Goal: Information Seeking & Learning: Check status

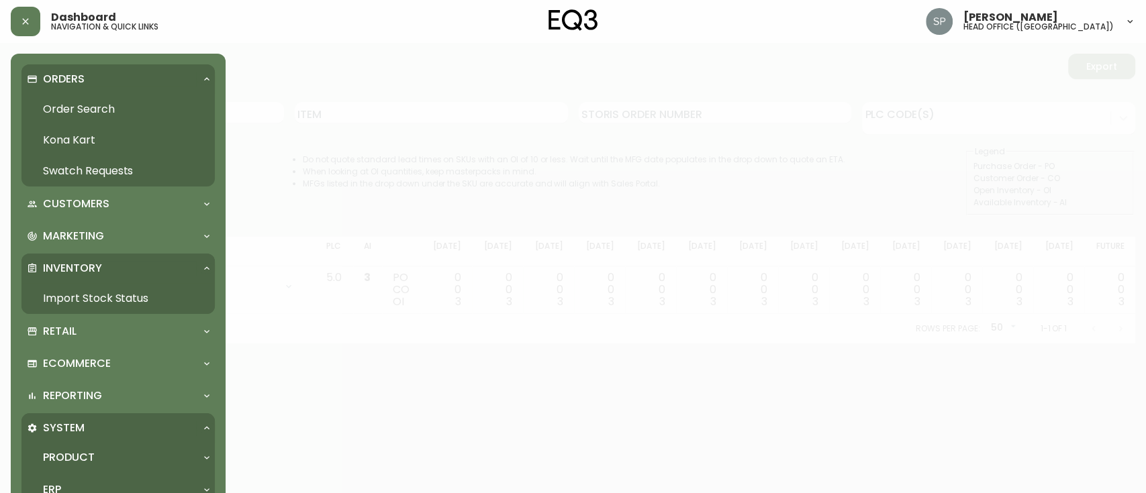
click at [58, 107] on link "Order Search" at bounding box center [117, 109] width 193 height 31
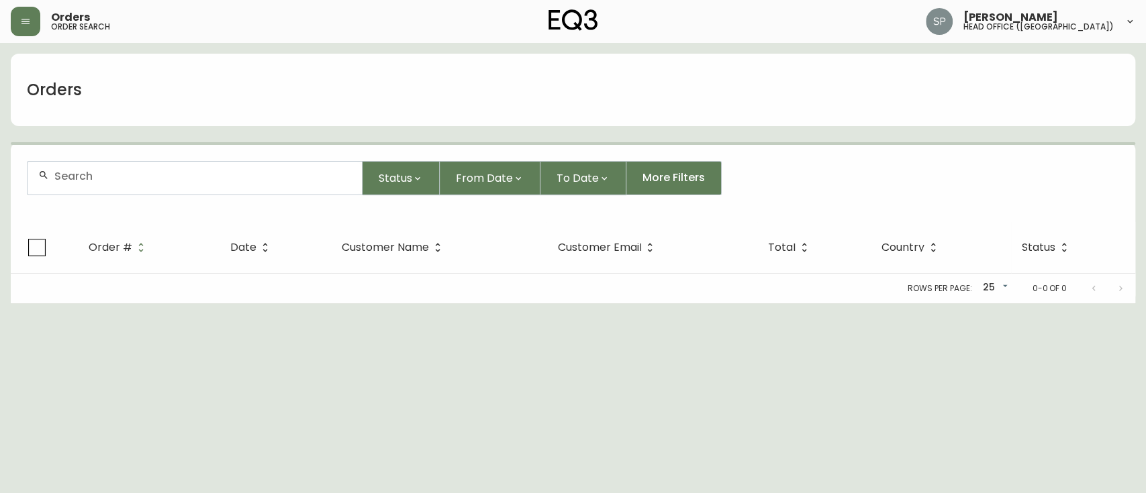
click at [159, 158] on form "Status From Date To Date More Filters" at bounding box center [573, 183] width 1125 height 77
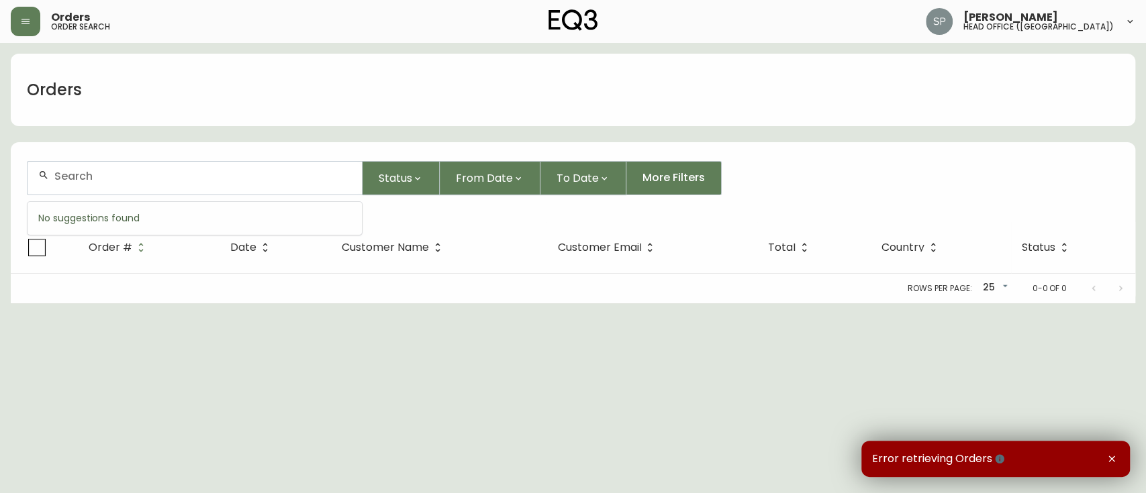
click at [162, 173] on input "text" at bounding box center [202, 176] width 297 height 13
paste input "[EMAIL_ADDRESS][PERSON_NAME][DOMAIN_NAME]"
type input "[EMAIL_ADDRESS][PERSON_NAME][DOMAIN_NAME]"
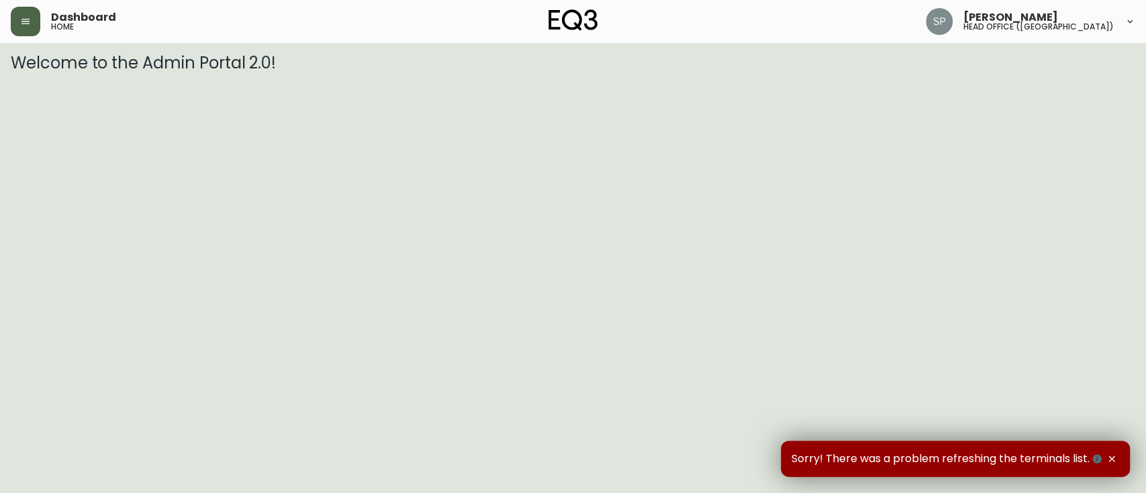
click at [17, 19] on button "button" at bounding box center [26, 22] width 30 height 30
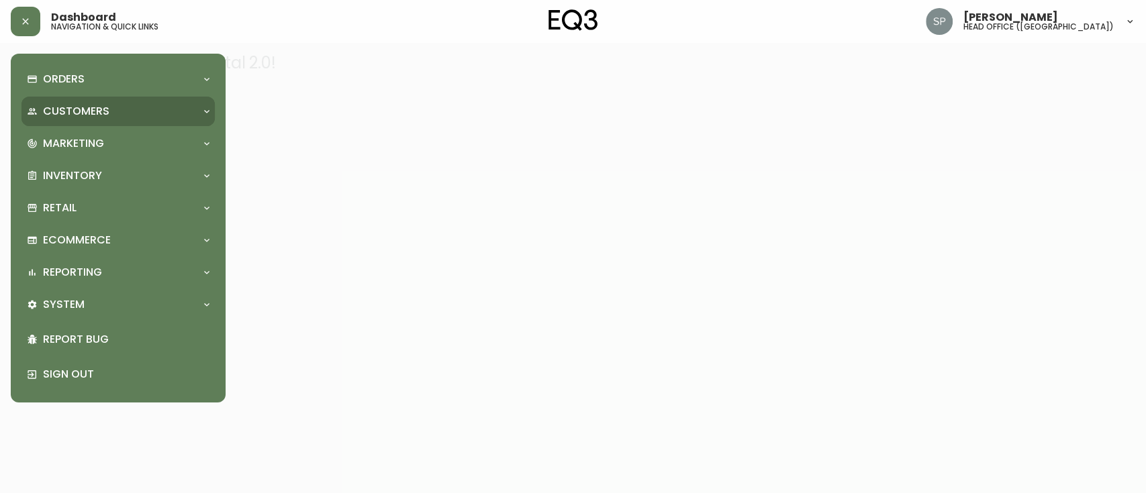
click at [79, 102] on div "Customers" at bounding box center [117, 112] width 193 height 30
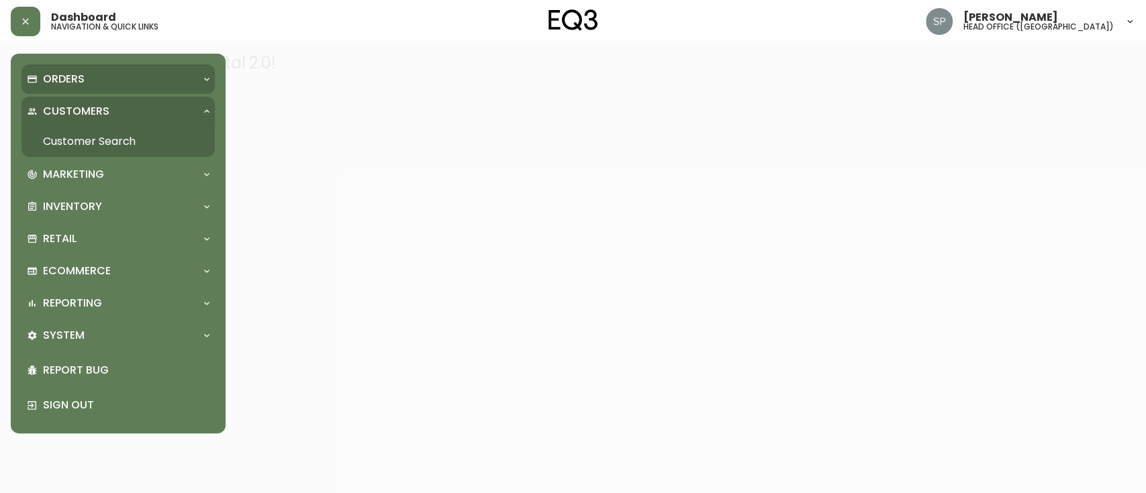
click at [75, 79] on p "Orders" at bounding box center [64, 79] width 42 height 15
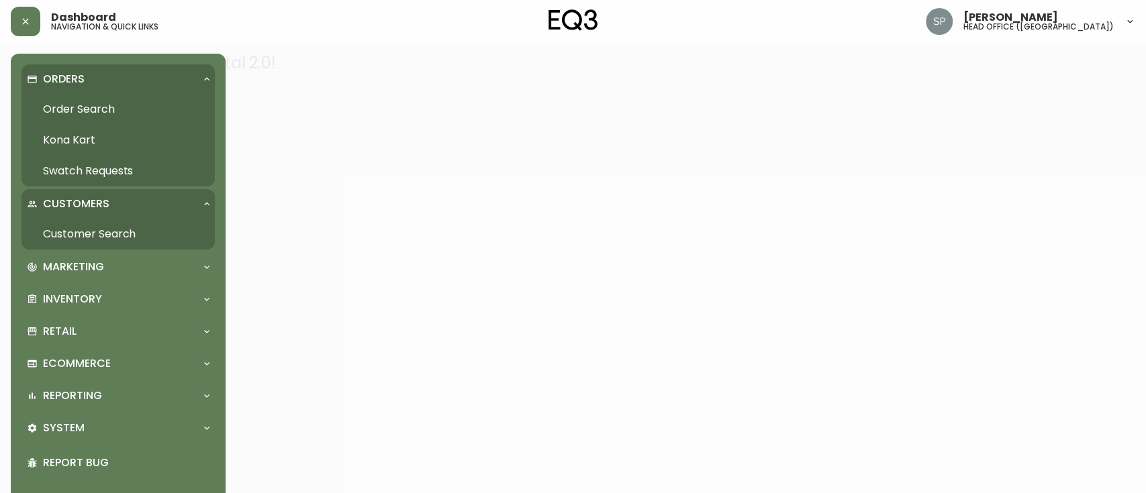
click at [75, 99] on link "Order Search" at bounding box center [117, 109] width 193 height 31
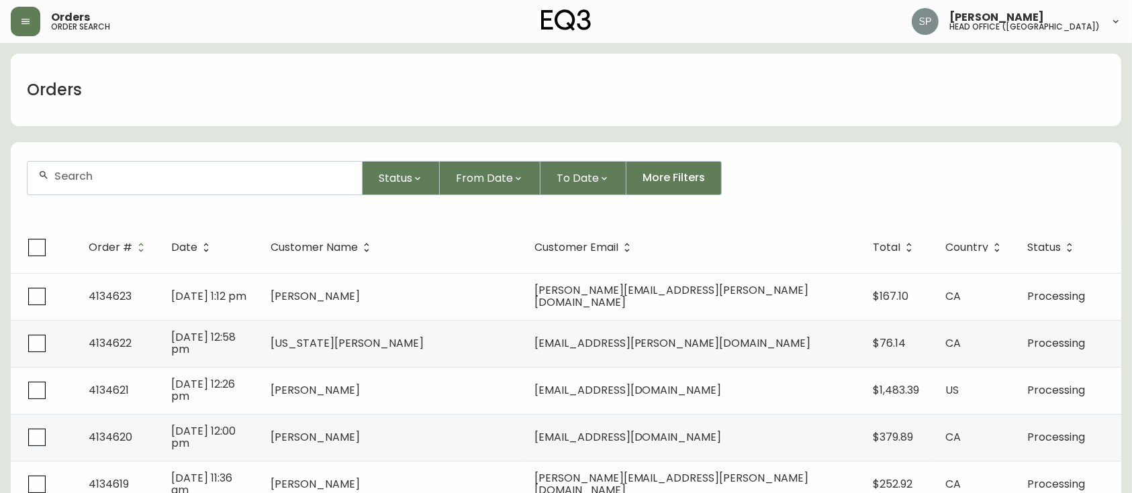
click at [154, 175] on input "text" at bounding box center [202, 176] width 297 height 13
paste input "[EMAIL_ADDRESS][PERSON_NAME][DOMAIN_NAME]"
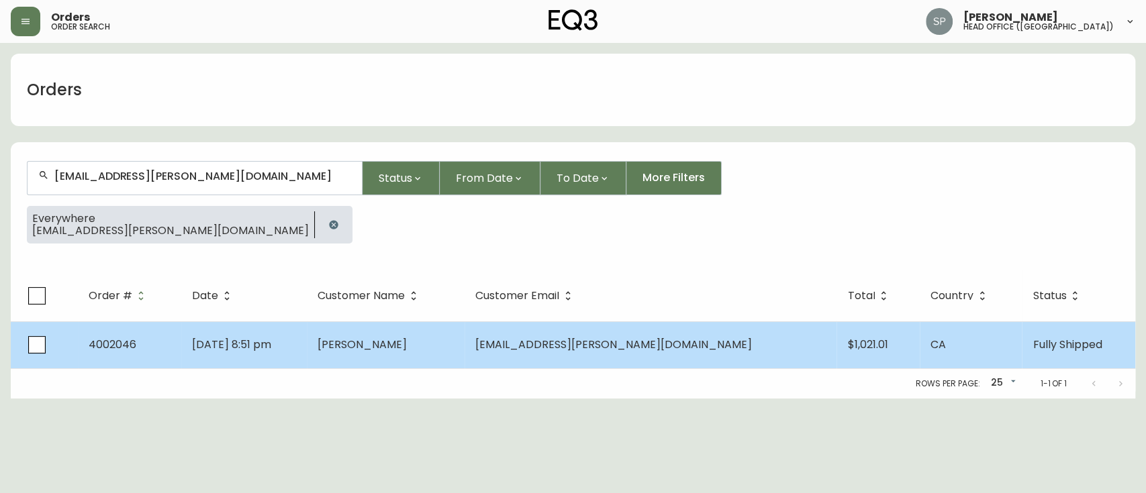
type input "[EMAIL_ADDRESS][PERSON_NAME][DOMAIN_NAME]"
click at [407, 343] on span "Kevin Hildebrand" at bounding box center [362, 344] width 89 height 15
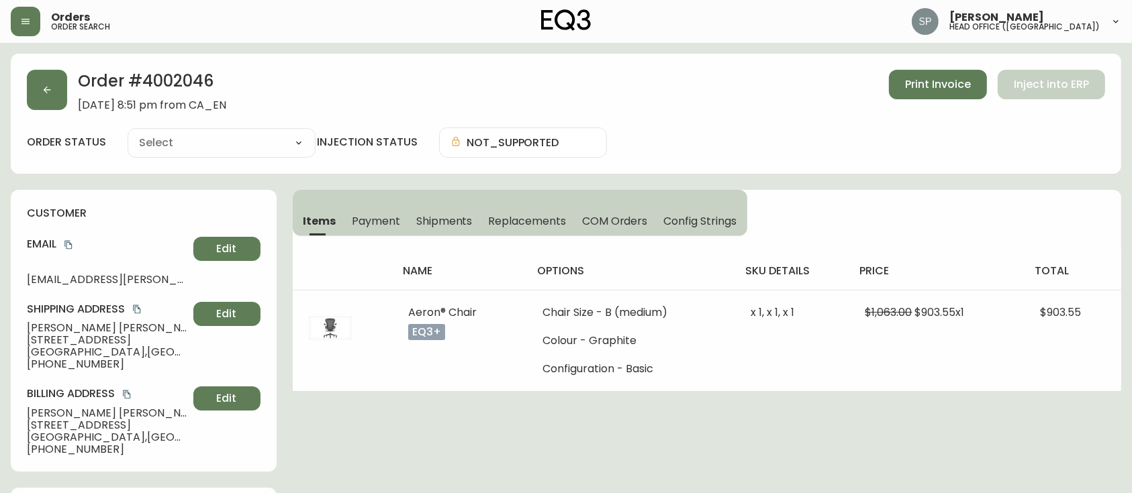
type input "Fully Shipped"
select select "FULLY_SHIPPED"
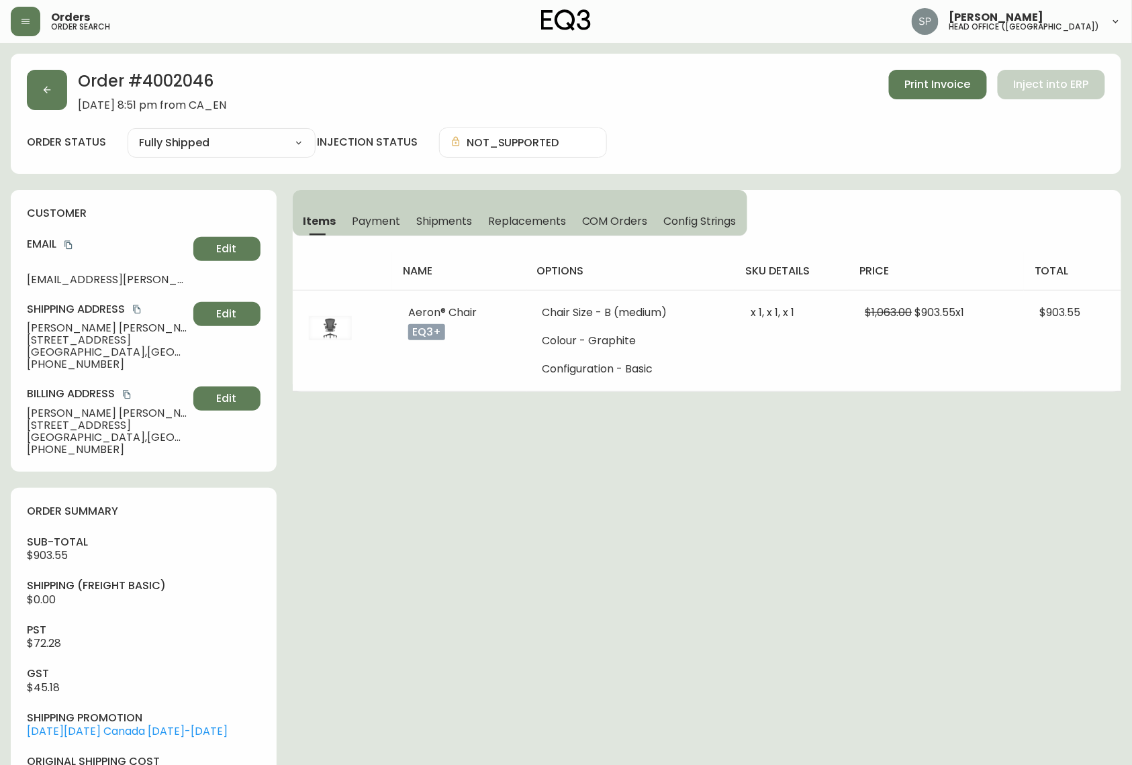
click at [184, 79] on h2 "Order # 4002046" at bounding box center [152, 85] width 148 height 30
copy h2 "4002046"
